Goal: Book appointment/travel/reservation

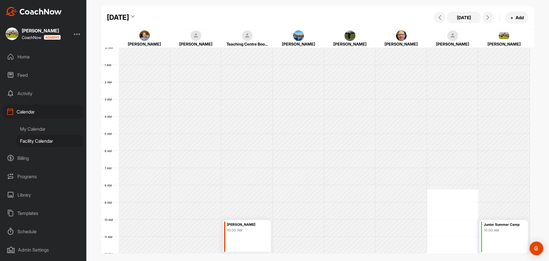
scroll to position [128, 0]
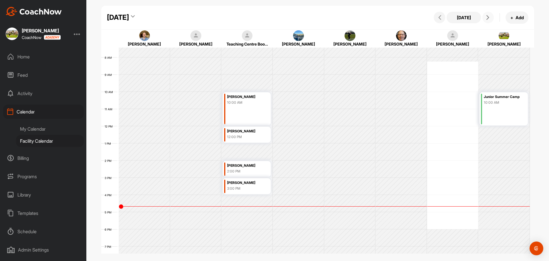
click at [485, 13] on button at bounding box center [488, 17] width 11 height 11
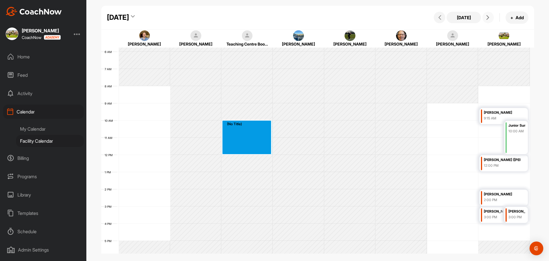
drag, startPoint x: 241, startPoint y: 122, endPoint x: 241, endPoint y: 148, distance: 25.7
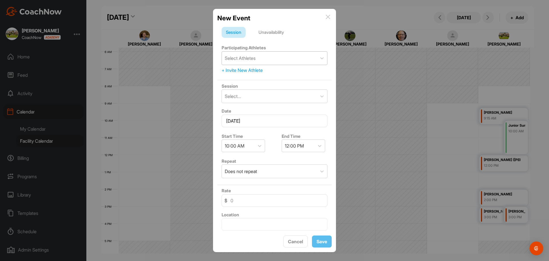
click at [257, 52] on div "Select Athletes" at bounding box center [269, 57] width 95 height 13
click at [258, 57] on div "Select Athletes" at bounding box center [269, 57] width 95 height 13
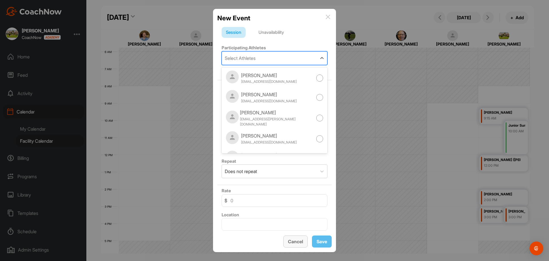
click at [295, 239] on button "Cancel" at bounding box center [295, 241] width 24 height 12
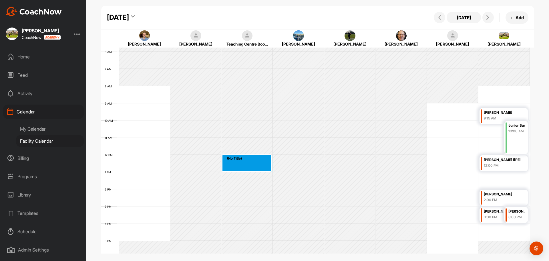
drag, startPoint x: 234, startPoint y: 157, endPoint x: 234, endPoint y: 168, distance: 10.6
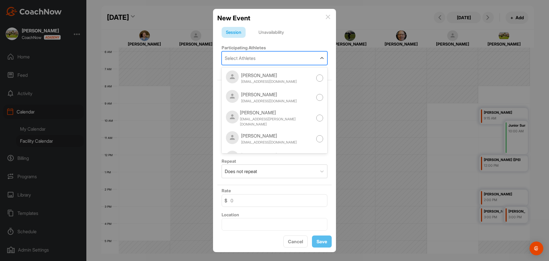
click at [249, 56] on div "Select Athletes" at bounding box center [240, 58] width 31 height 7
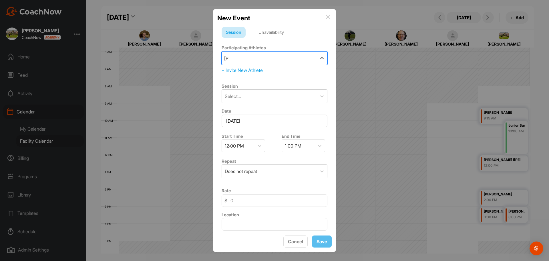
type input "[PERSON_NAME]"
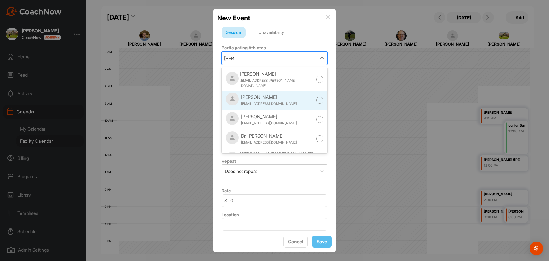
scroll to position [13, 0]
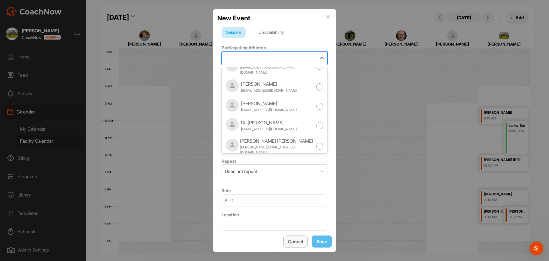
click at [293, 246] on button "Cancel" at bounding box center [295, 241] width 24 height 12
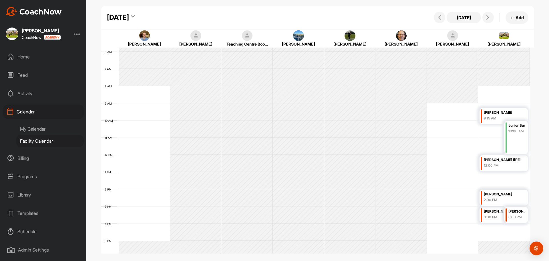
click at [135, 17] on icon at bounding box center [133, 18] width 4 height 6
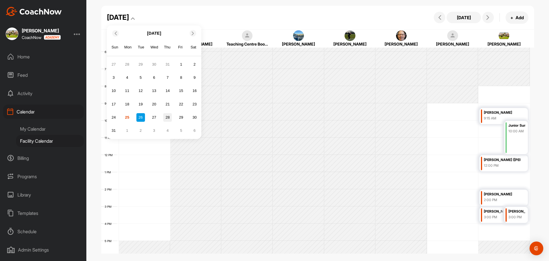
click at [170, 118] on div "28" at bounding box center [167, 117] width 9 height 9
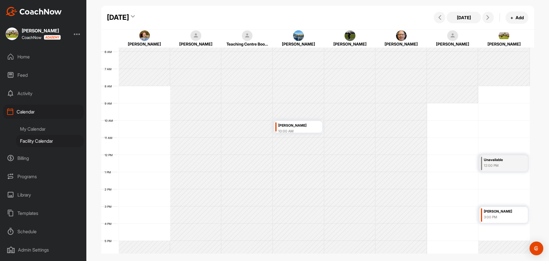
click at [297, 125] on div "[PERSON_NAME]" at bounding box center [296, 125] width 36 height 7
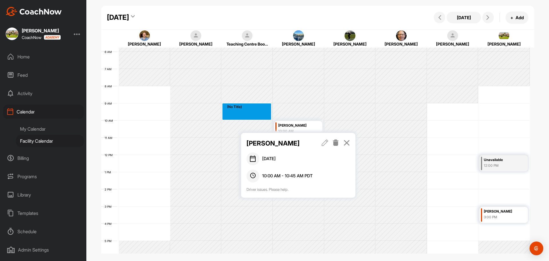
drag, startPoint x: 240, startPoint y: 106, endPoint x: 241, endPoint y: 114, distance: 8.1
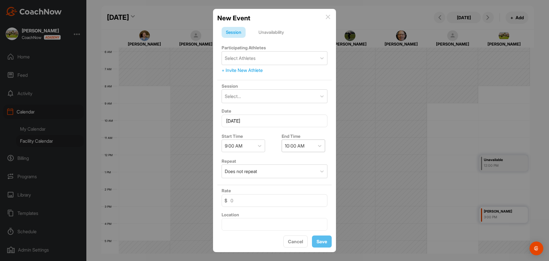
click at [295, 145] on div "10:00 AM" at bounding box center [295, 145] width 20 height 7
click at [293, 145] on div "10:00 AM" at bounding box center [295, 145] width 20 height 7
click at [293, 147] on div "10:00 AM" at bounding box center [295, 145] width 20 height 7
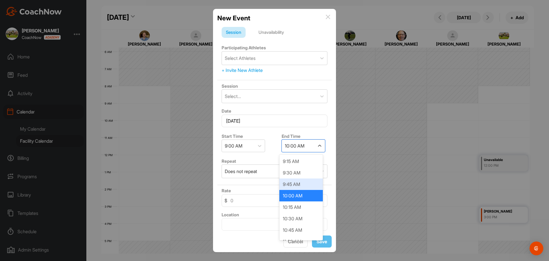
click at [297, 186] on div "9:45 AM" at bounding box center [300, 183] width 43 height 11
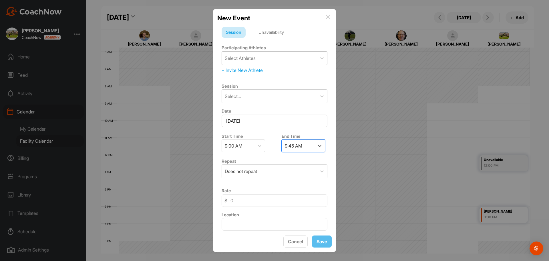
click at [247, 57] on div "Select Athletes" at bounding box center [240, 58] width 31 height 7
type input "tory"
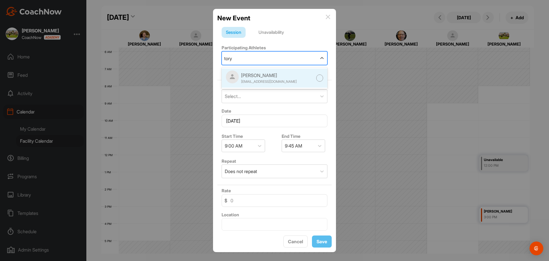
click at [256, 78] on div "[PERSON_NAME]" at bounding box center [269, 75] width 56 height 7
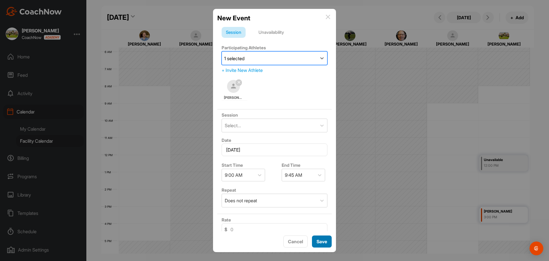
click at [318, 238] on button "Save" at bounding box center [322, 241] width 20 height 12
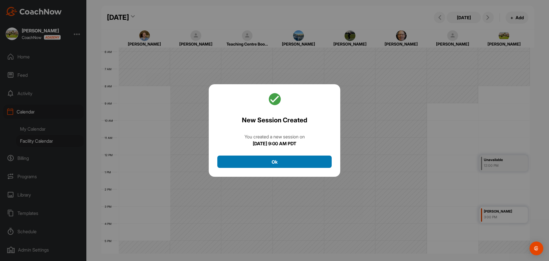
click at [291, 160] on button "Ok" at bounding box center [274, 161] width 114 height 12
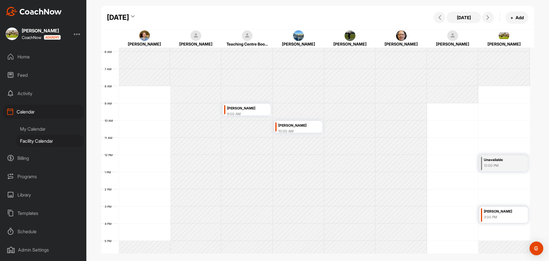
click at [129, 22] on div "[DATE]" at bounding box center [118, 17] width 22 height 10
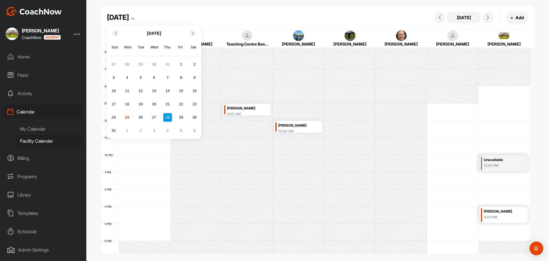
click at [148, 118] on div "24 25 26 27 28 29 30" at bounding box center [154, 117] width 91 height 10
click at [152, 118] on div "27" at bounding box center [154, 117] width 9 height 9
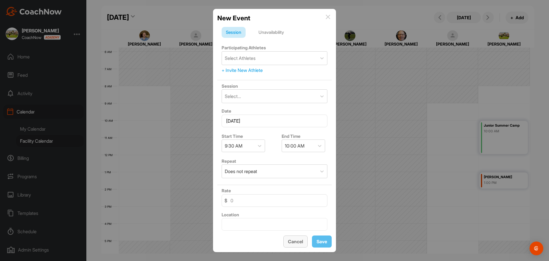
click at [297, 246] on button "Cancel" at bounding box center [295, 241] width 24 height 12
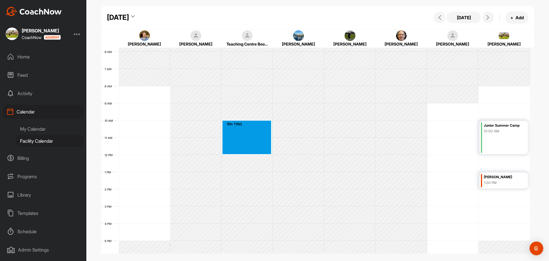
drag, startPoint x: 230, startPoint y: 122, endPoint x: 225, endPoint y: 149, distance: 26.8
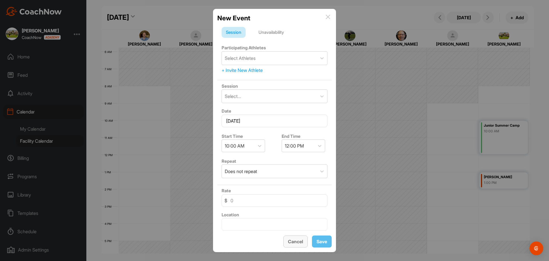
click at [302, 245] on button "Cancel" at bounding box center [295, 241] width 24 height 12
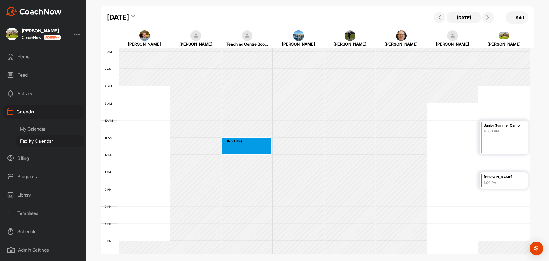
drag, startPoint x: 251, startPoint y: 141, endPoint x: 251, endPoint y: 152, distance: 11.2
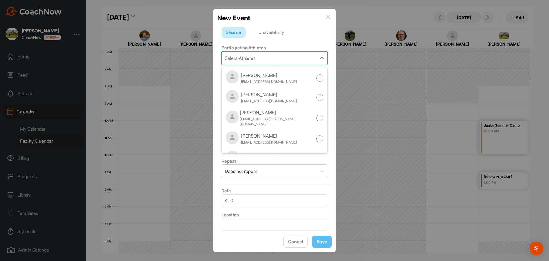
click at [251, 60] on div "Select Athletes" at bounding box center [240, 58] width 31 height 7
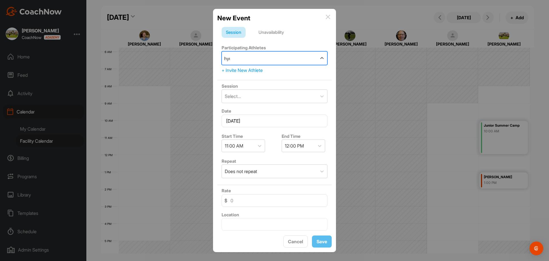
type input "[PERSON_NAME]"
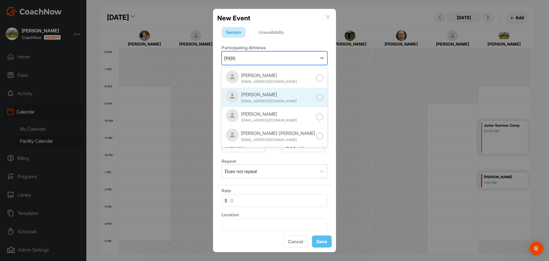
click at [265, 96] on div "[PERSON_NAME]" at bounding box center [269, 94] width 56 height 7
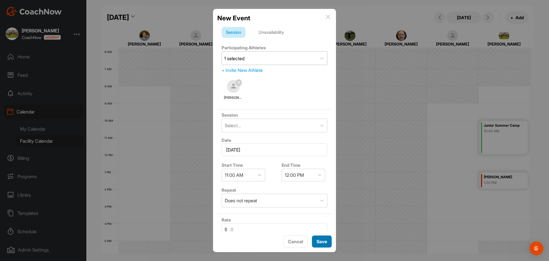
click at [328, 240] on button "Save" at bounding box center [322, 241] width 20 height 12
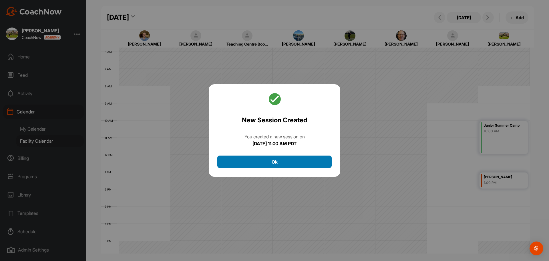
click at [276, 156] on button "Ok" at bounding box center [274, 161] width 114 height 12
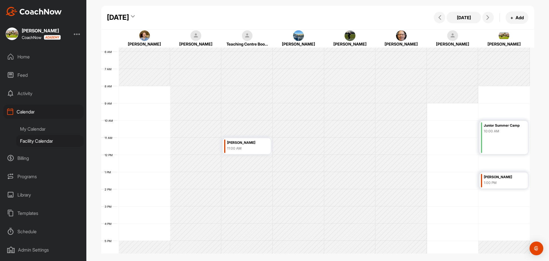
click at [129, 14] on div "[DATE]" at bounding box center [118, 17] width 22 height 10
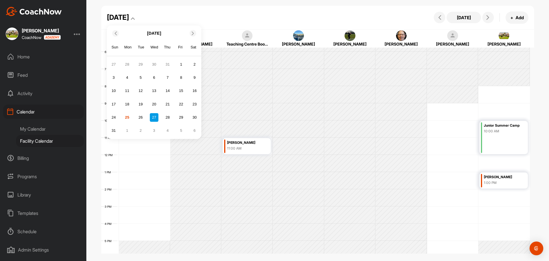
click at [139, 122] on div "24 25 26 27 28 29 30" at bounding box center [154, 117] width 91 height 10
click at [140, 115] on div "26" at bounding box center [140, 117] width 9 height 9
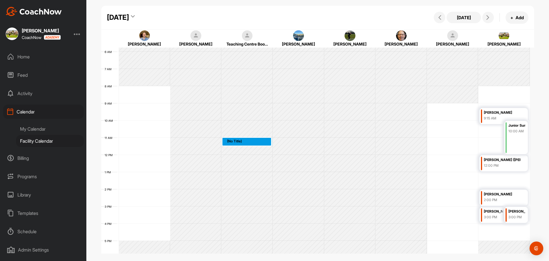
drag, startPoint x: 236, startPoint y: 141, endPoint x: 235, endPoint y: 147, distance: 5.8
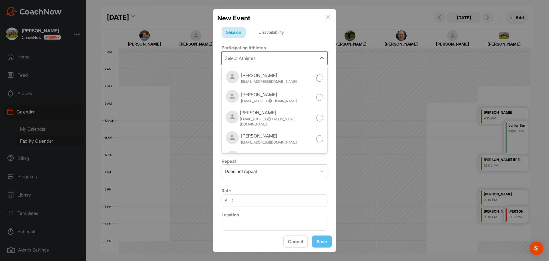
click at [246, 63] on div "Select Athletes" at bounding box center [269, 57] width 95 height 13
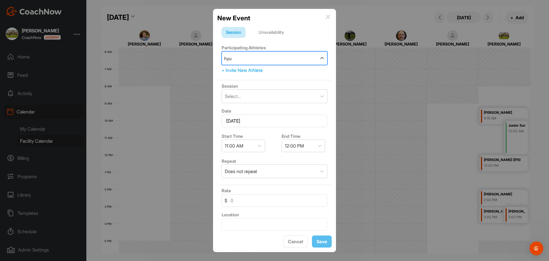
type input "[PERSON_NAME]"
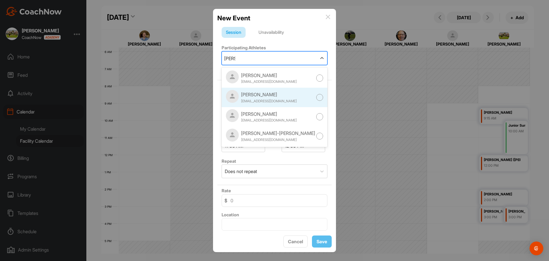
click at [268, 94] on div "[PERSON_NAME]" at bounding box center [269, 94] width 56 height 7
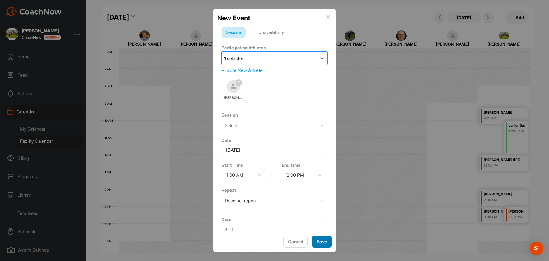
click at [326, 237] on button "Save" at bounding box center [322, 241] width 20 height 12
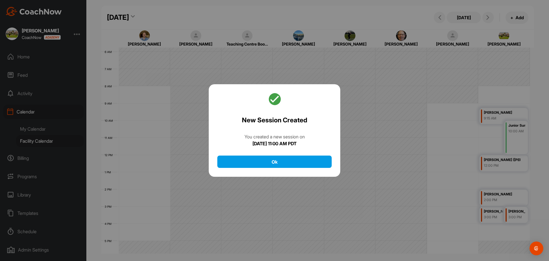
click at [288, 155] on div "New Session Created You created a new session [DATE][DATE] 11:00 AM PDT Ok" at bounding box center [275, 130] width 132 height 93
click at [286, 165] on button "Ok" at bounding box center [274, 161] width 114 height 12
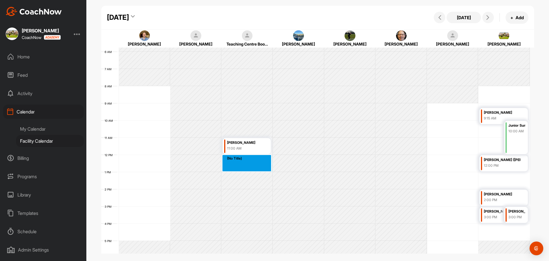
drag, startPoint x: 238, startPoint y: 156, endPoint x: 238, endPoint y: 164, distance: 7.7
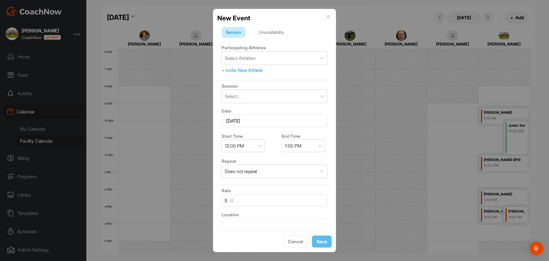
click at [278, 32] on div "Unavailability" at bounding box center [271, 32] width 34 height 11
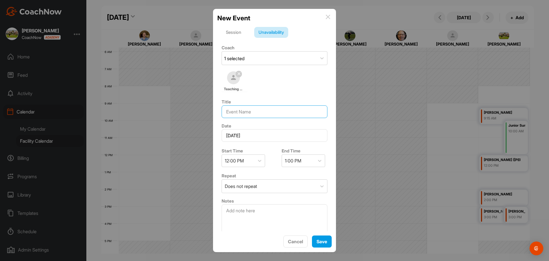
click at [249, 111] on input at bounding box center [275, 111] width 106 height 13
type input "[PERSON_NAME]"
click at [316, 238] on button "Save" at bounding box center [322, 241] width 20 height 12
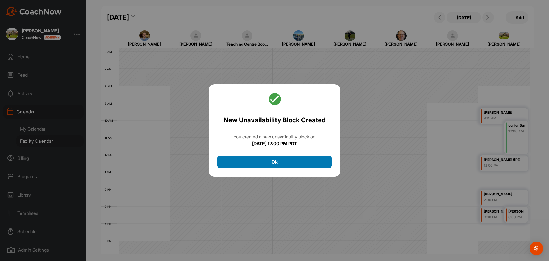
click at [275, 164] on button "Ok" at bounding box center [274, 161] width 114 height 12
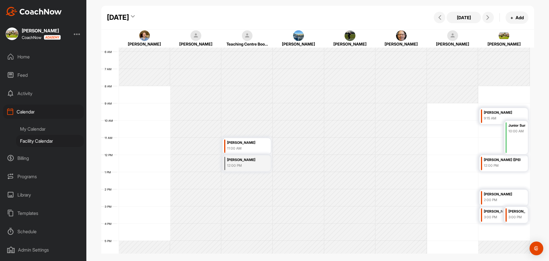
click at [246, 146] on div "11:00 AM" at bounding box center [245, 148] width 36 height 5
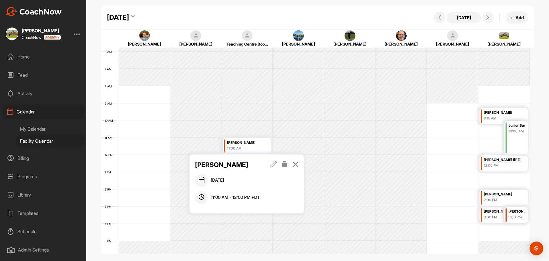
click at [286, 164] on icon at bounding box center [284, 164] width 7 height 6
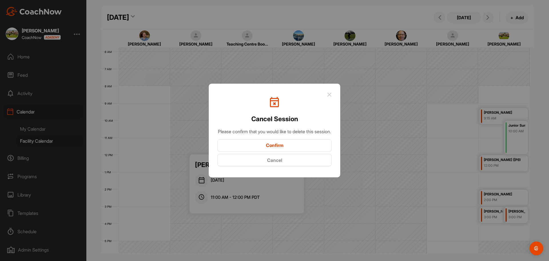
click at [281, 148] on button "Confirm" at bounding box center [274, 145] width 114 height 12
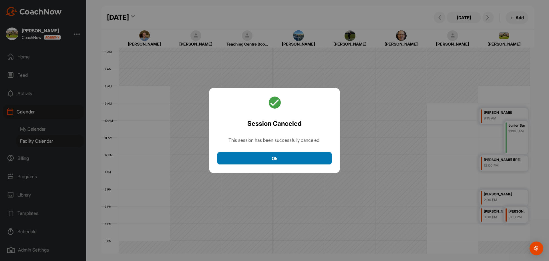
click at [261, 155] on button "Ok" at bounding box center [274, 158] width 114 height 12
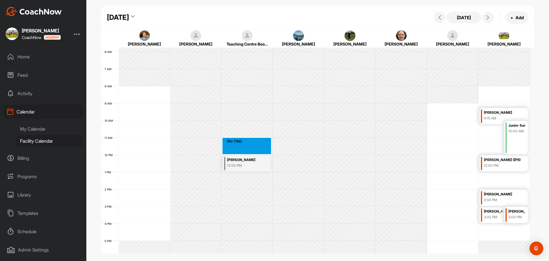
drag, startPoint x: 244, startPoint y: 140, endPoint x: 244, endPoint y: 148, distance: 8.0
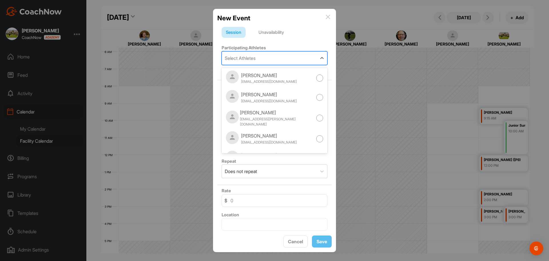
click at [255, 55] on div "Select Athletes" at bounding box center [240, 58] width 31 height 7
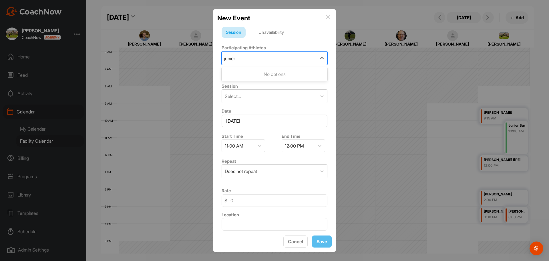
type input "junior"
click at [288, 26] on div "Session Unavailability Participating Athletes 0 results available for search te…" at bounding box center [274, 127] width 114 height 208
click at [268, 40] on form "Session Unavailability Participating Athletes Select Athletes + Invite New Athl…" at bounding box center [274, 149] width 114 height 245
click at [269, 31] on div "Unavailability" at bounding box center [271, 32] width 34 height 11
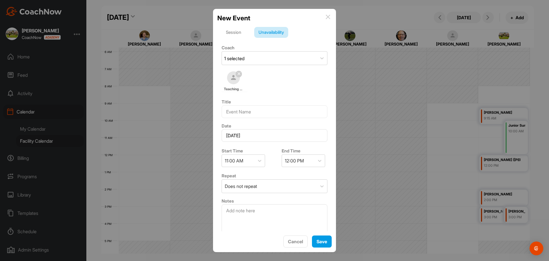
click at [265, 48] on div "Coach 1 selected Teaching Centre Booking" at bounding box center [274, 69] width 114 height 54
click at [261, 66] on div "1 selected Teaching Centre Booking" at bounding box center [275, 72] width 106 height 43
click at [261, 112] on input at bounding box center [275, 111] width 106 height 13
type input "Junior Clinic"
click at [314, 238] on button "Save" at bounding box center [322, 241] width 20 height 12
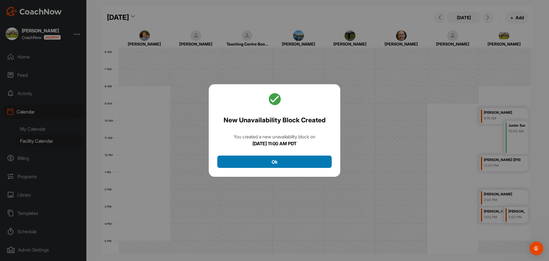
click at [303, 158] on button "Ok" at bounding box center [274, 161] width 114 height 12
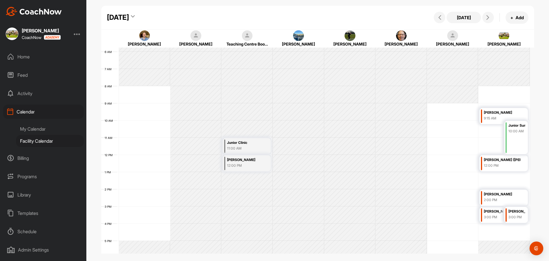
click at [135, 17] on icon at bounding box center [133, 18] width 4 height 6
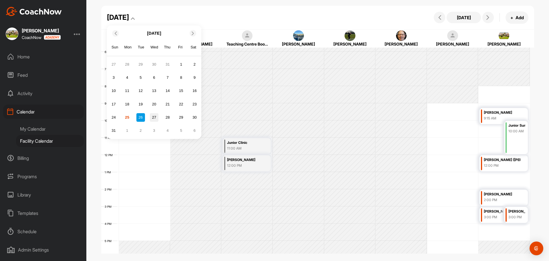
click at [157, 116] on div "27" at bounding box center [154, 117] width 9 height 9
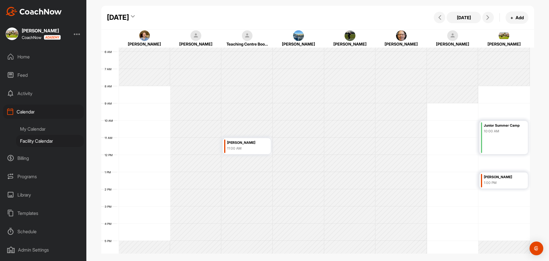
click at [237, 144] on div "[PERSON_NAME]" at bounding box center [245, 142] width 36 height 7
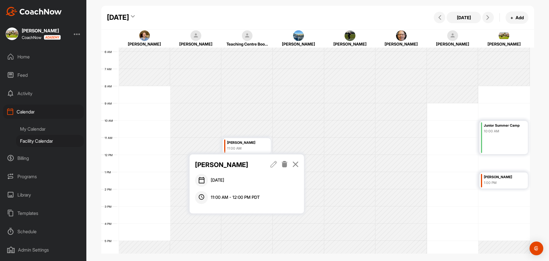
click at [283, 166] on icon at bounding box center [284, 164] width 7 height 6
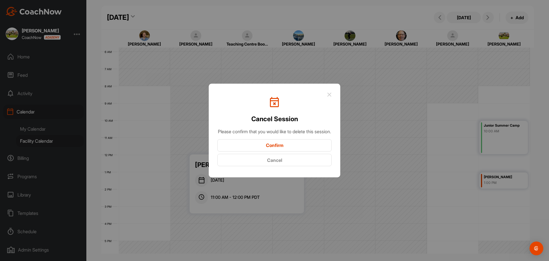
click at [275, 149] on button "Confirm" at bounding box center [274, 145] width 114 height 12
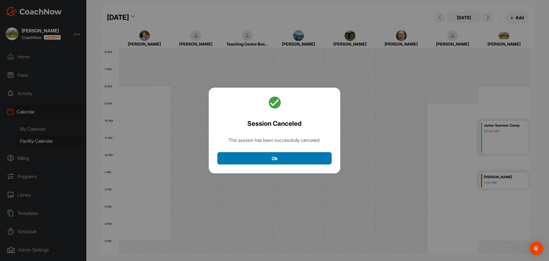
click at [282, 156] on button "Ok" at bounding box center [274, 158] width 114 height 12
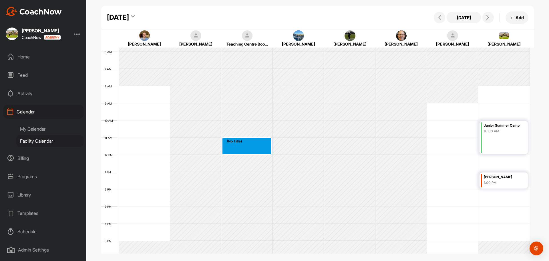
drag, startPoint x: 241, startPoint y: 142, endPoint x: 241, endPoint y: 149, distance: 7.4
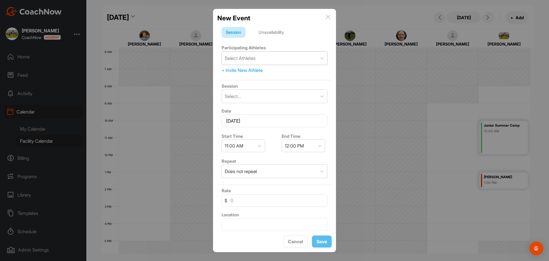
click at [258, 62] on div "Select Athletes" at bounding box center [269, 57] width 95 height 13
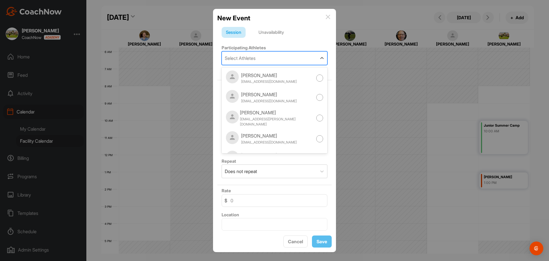
click at [278, 31] on div "Unavailability" at bounding box center [271, 32] width 34 height 11
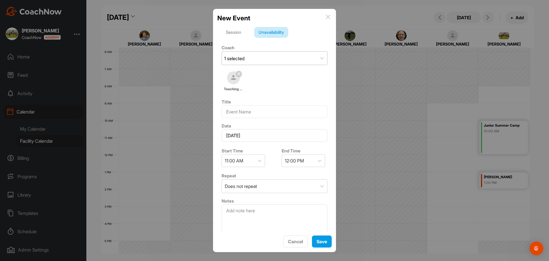
click at [254, 61] on div "1 selected" at bounding box center [269, 57] width 95 height 13
click at [261, 50] on div "Coach 1 selected Teaching Centre Booking" at bounding box center [274, 69] width 114 height 54
click at [254, 111] on input at bounding box center [275, 111] width 106 height 13
type input "Junior Clinic"
click at [319, 238] on button "Save" at bounding box center [322, 241] width 20 height 12
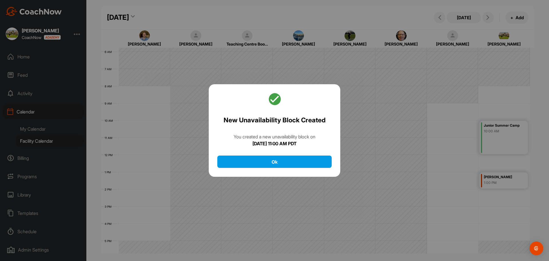
click at [297, 155] on div "New Unavailability Block Created You created a new unavailability block [DATE][…" at bounding box center [275, 130] width 132 height 93
click at [297, 161] on button "Ok" at bounding box center [274, 161] width 114 height 12
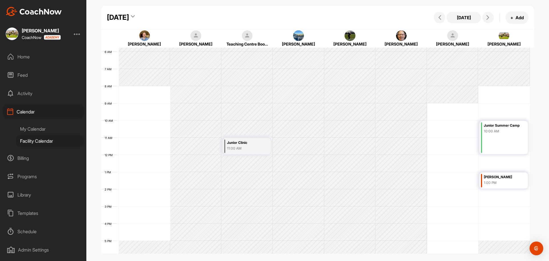
click at [129, 13] on div "[DATE]" at bounding box center [118, 17] width 22 height 10
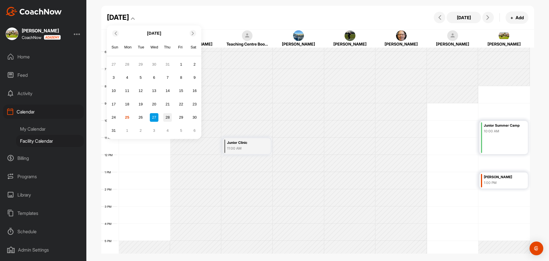
click at [169, 120] on div "28" at bounding box center [167, 117] width 9 height 9
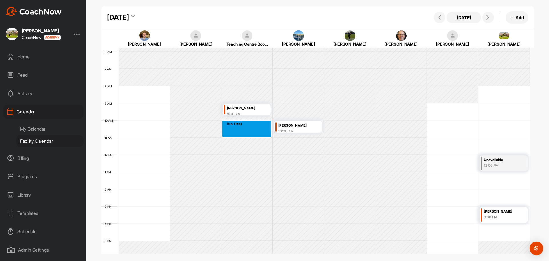
drag, startPoint x: 231, startPoint y: 123, endPoint x: 232, endPoint y: 134, distance: 11.5
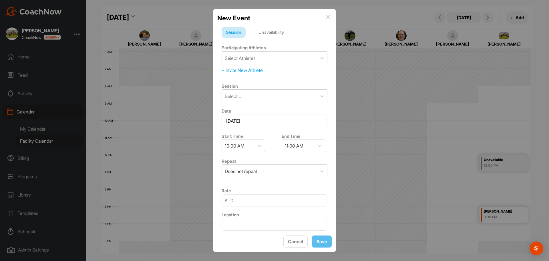
click at [278, 34] on div "Unavailability" at bounding box center [271, 32] width 34 height 11
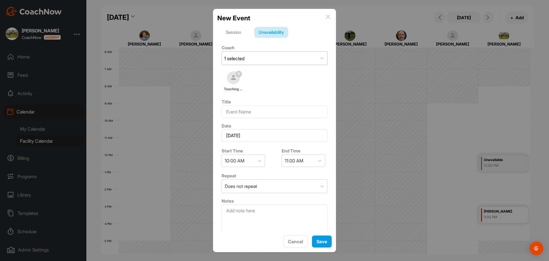
click at [259, 63] on div "1 selected" at bounding box center [269, 57] width 95 height 13
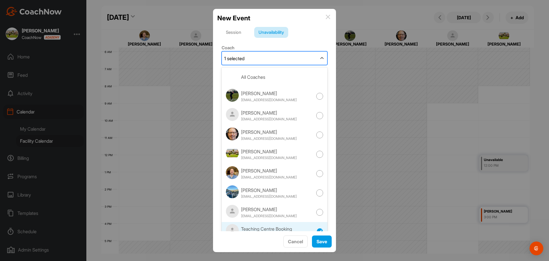
click at [273, 55] on div "1 selected" at bounding box center [269, 57] width 95 height 13
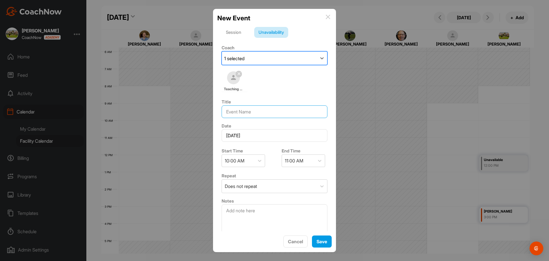
click at [248, 114] on input at bounding box center [275, 111] width 106 height 13
type input "Junior Clinci"
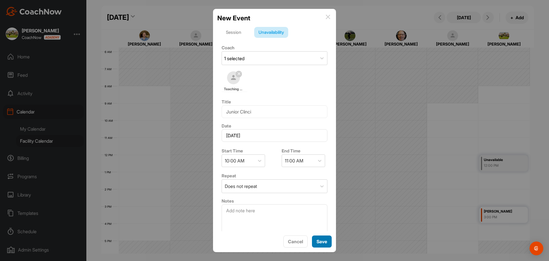
click at [312, 241] on button "Save" at bounding box center [322, 241] width 20 height 12
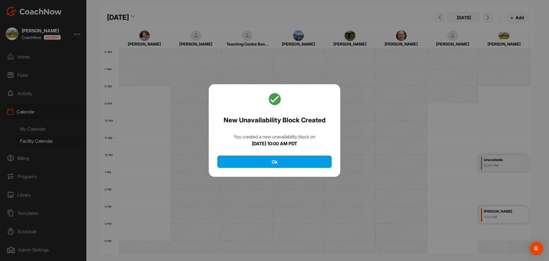
click at [299, 170] on div "New Unavailability Block Created You created a new unavailability block [DATE][…" at bounding box center [275, 130] width 132 height 93
click at [298, 134] on div "You created a new unavailability block on" at bounding box center [275, 136] width 82 height 7
click at [285, 148] on div "New Unavailability Block Created You created a new unavailability block [DATE][…" at bounding box center [275, 130] width 132 height 93
click at [286, 165] on button "Ok" at bounding box center [274, 161] width 114 height 12
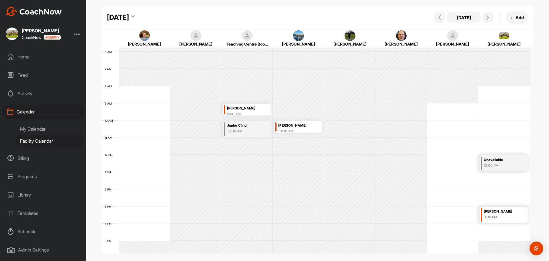
click at [251, 134] on div "Junior Clinci 10:00 AM" at bounding box center [247, 129] width 48 height 16
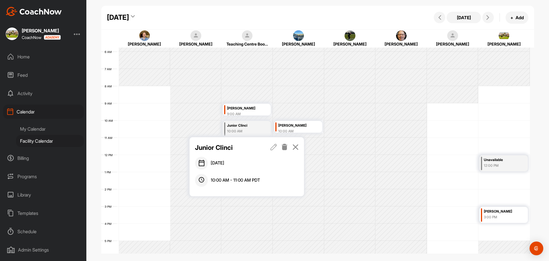
click at [283, 148] on icon at bounding box center [284, 147] width 7 height 6
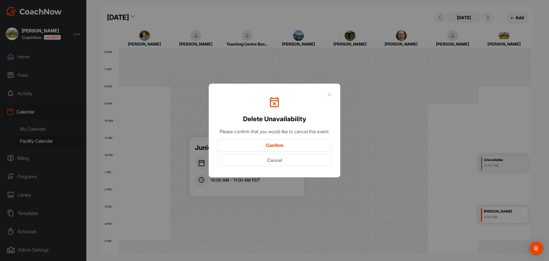
click at [263, 148] on button "Confirm" at bounding box center [274, 145] width 114 height 12
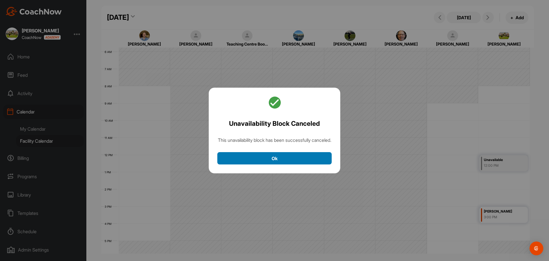
click at [274, 159] on button "Ok" at bounding box center [274, 158] width 114 height 12
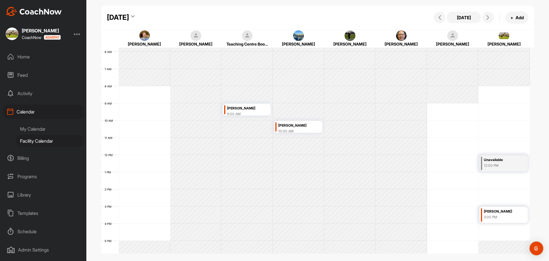
click at [129, 18] on div "[DATE]" at bounding box center [118, 17] width 22 height 10
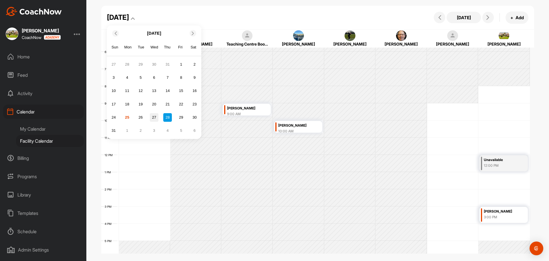
click at [156, 116] on div "27" at bounding box center [154, 117] width 9 height 9
